Goal: Task Accomplishment & Management: Complete application form

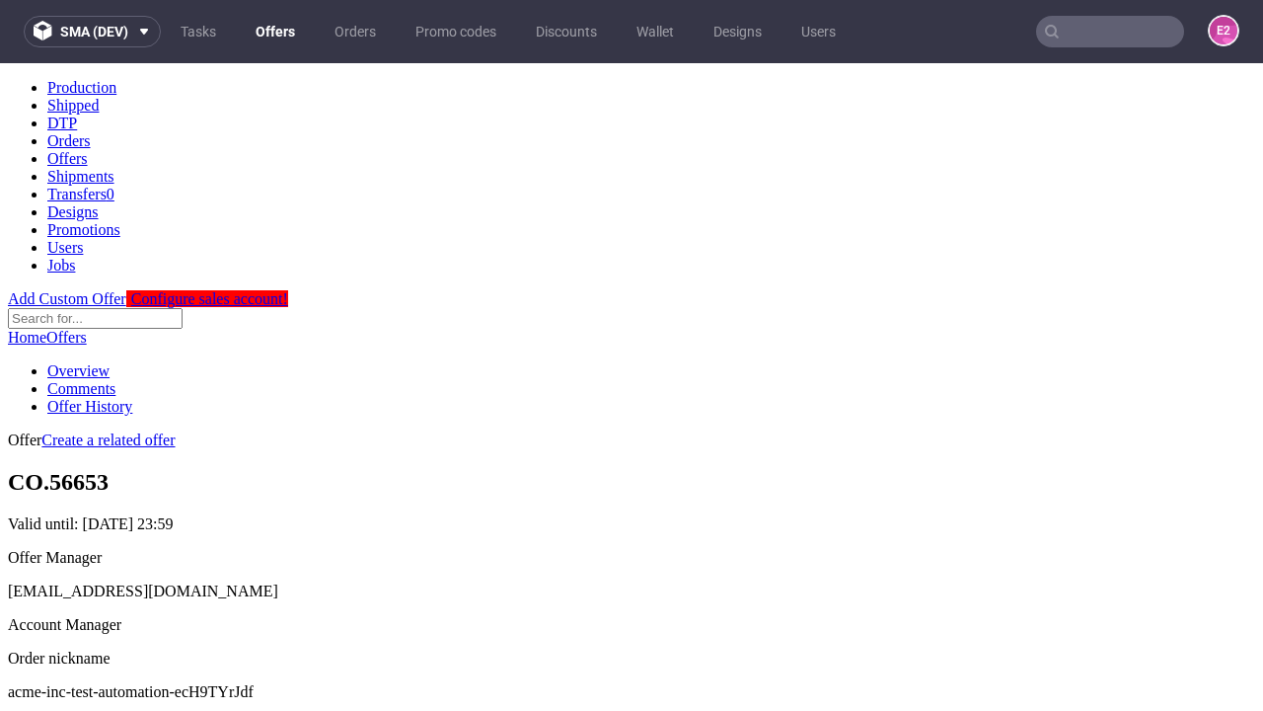
scroll to position [195, 0]
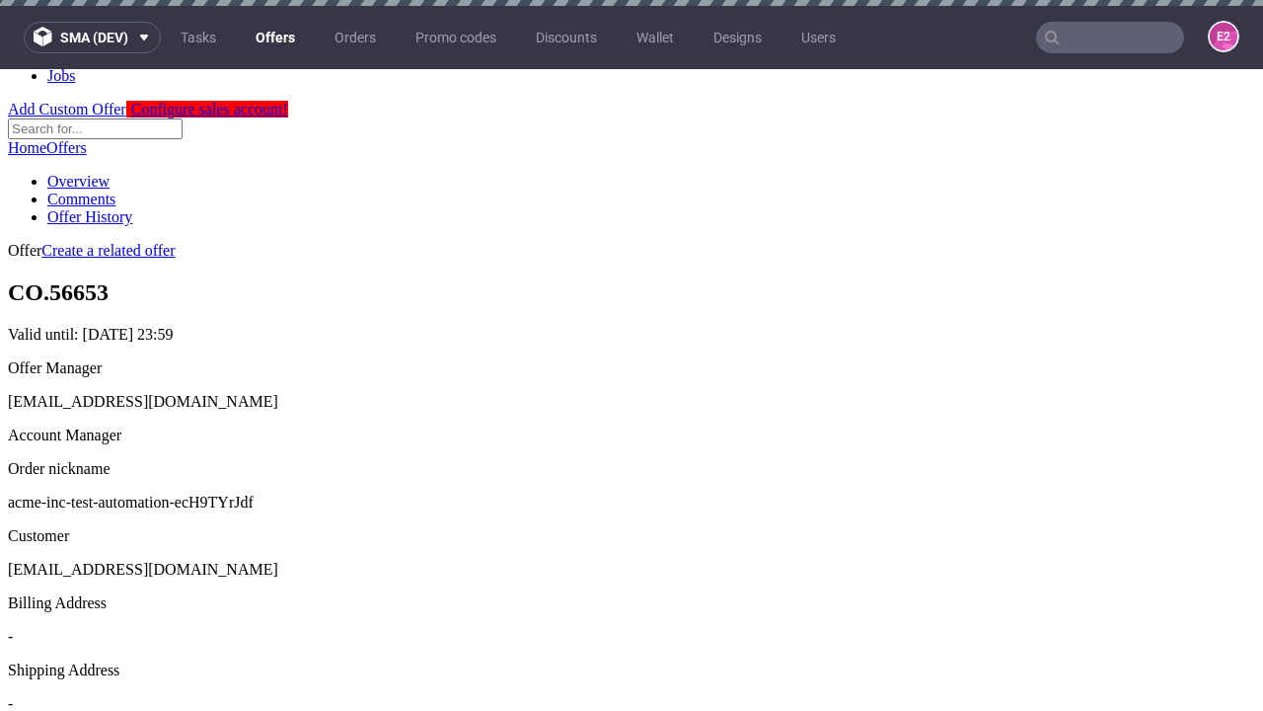
scroll to position [6, 0]
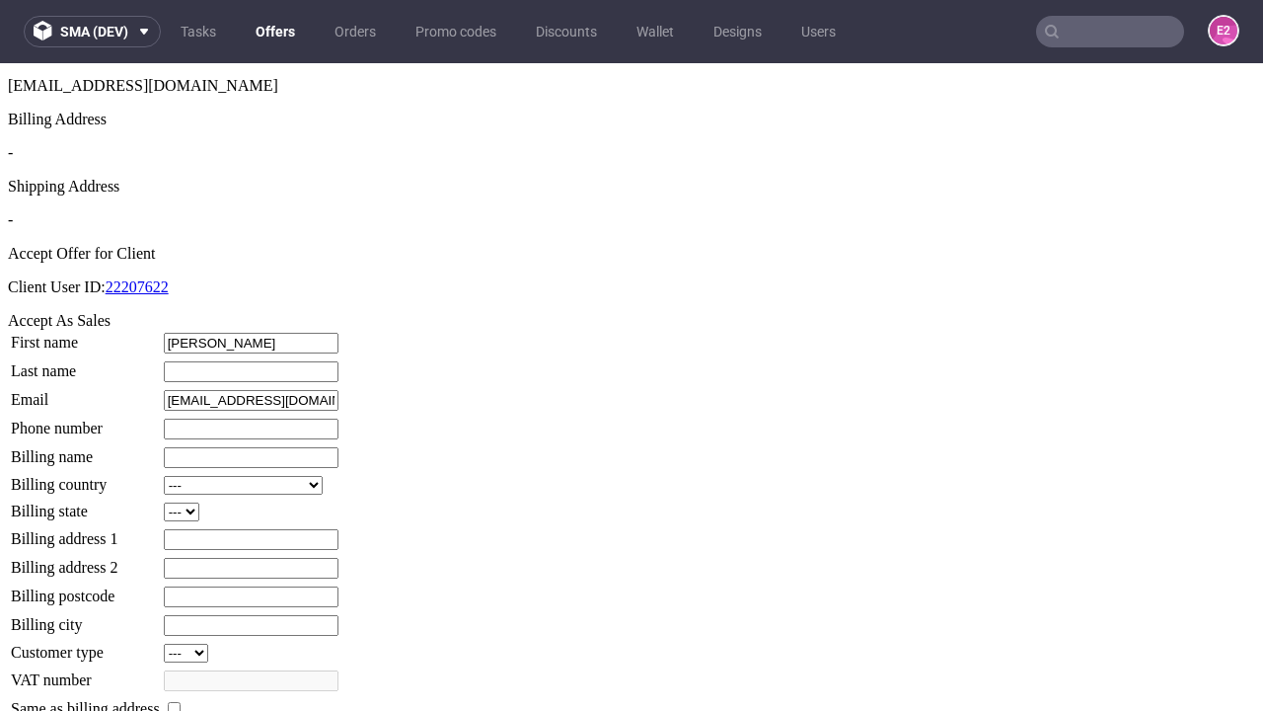
type input "Akeem"
type input "Jerde"
type input "1509813888"
type input "Koby64"
select select "13"
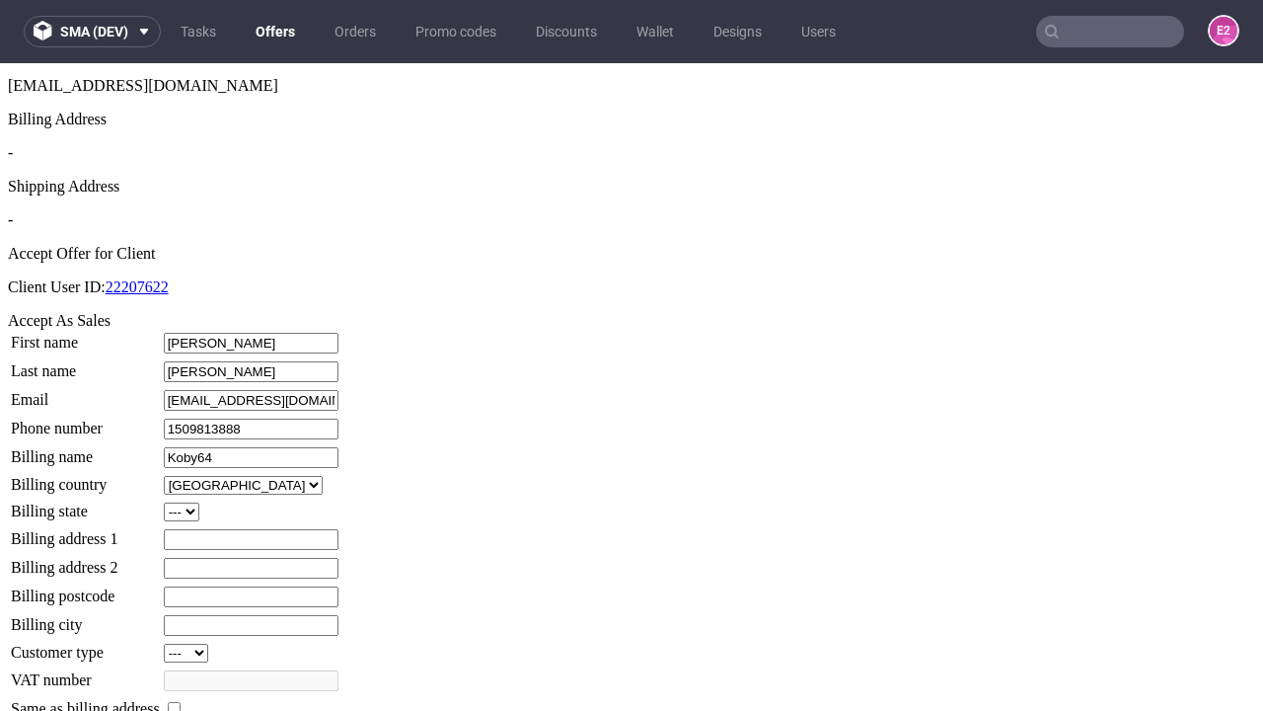
type input "Koby64"
type input "4 Schaefer Mount"
select select "132"
type input "4 Schaefer Mount"
type input "CZ61 1PB"
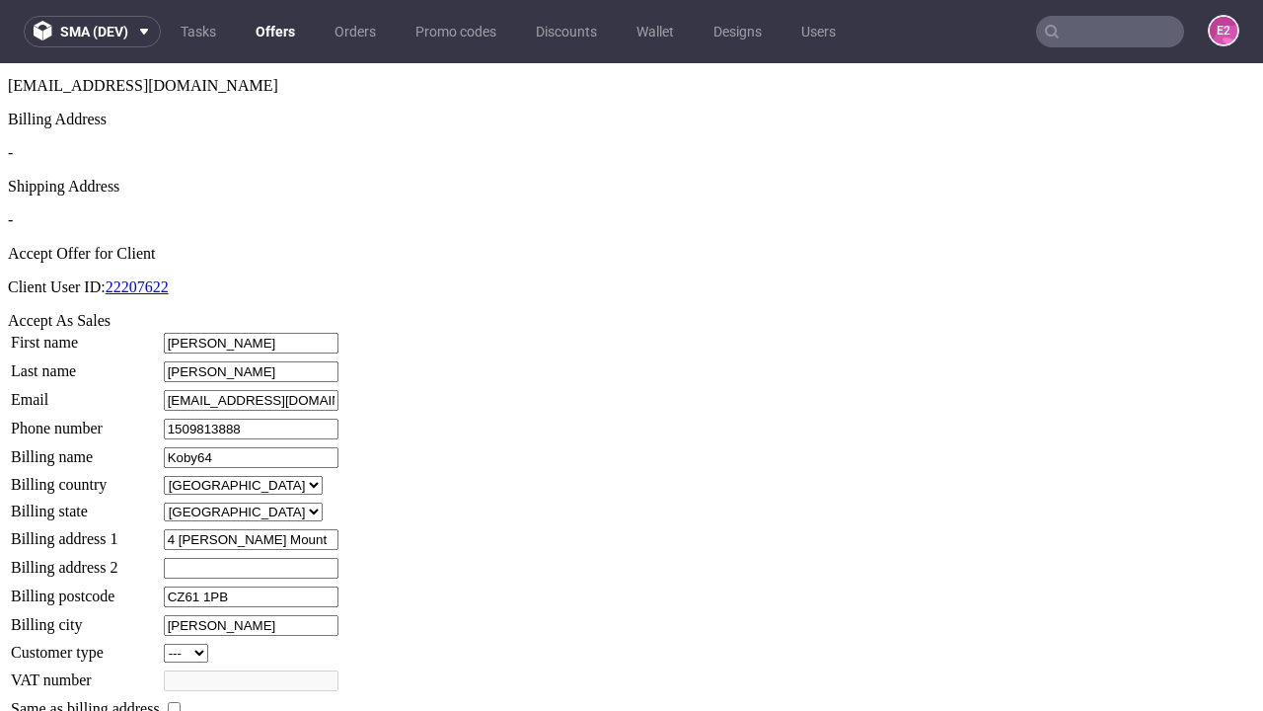
type input "Franecki-le-Grady"
click at [181, 702] on input "checkbox" at bounding box center [174, 708] width 13 height 13
checkbox input "true"
type input "Koby64"
select select "13"
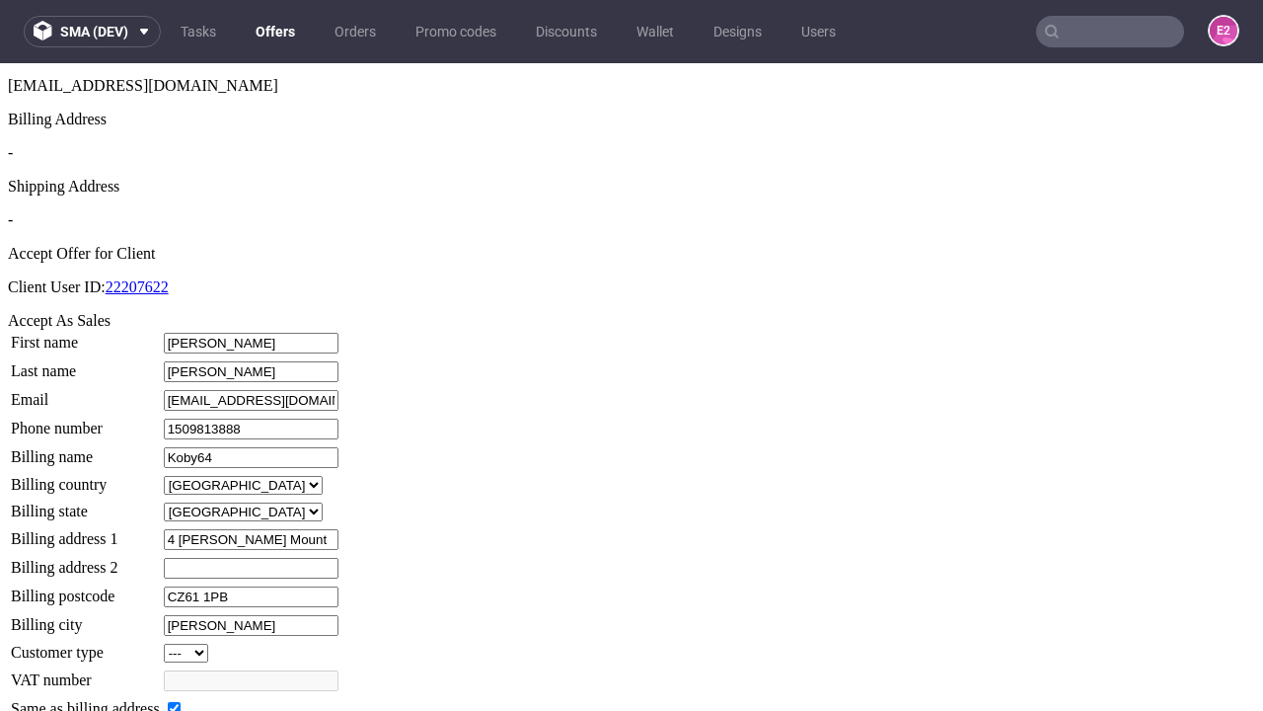
type input "4 Schaefer Mount"
type input "CZ61 1PB"
type input "Franecki-le-Grady"
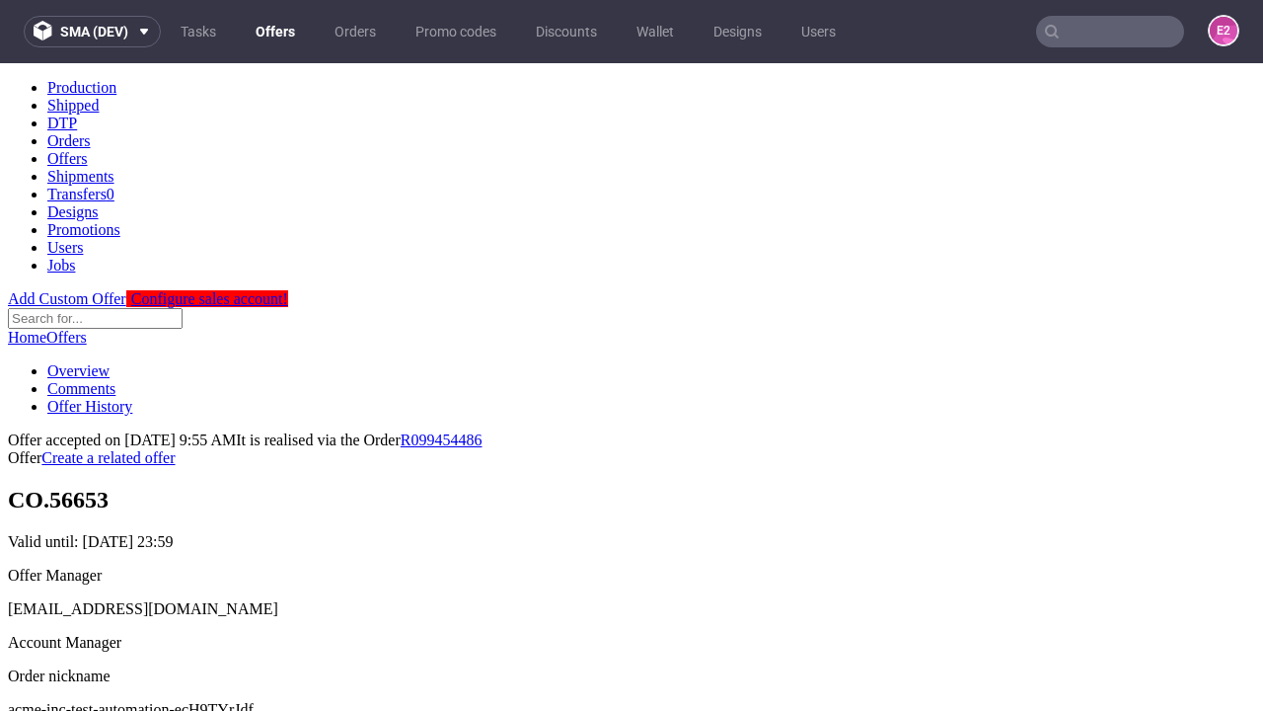
scroll to position [0, 0]
